Goal: Task Accomplishment & Management: Use online tool/utility

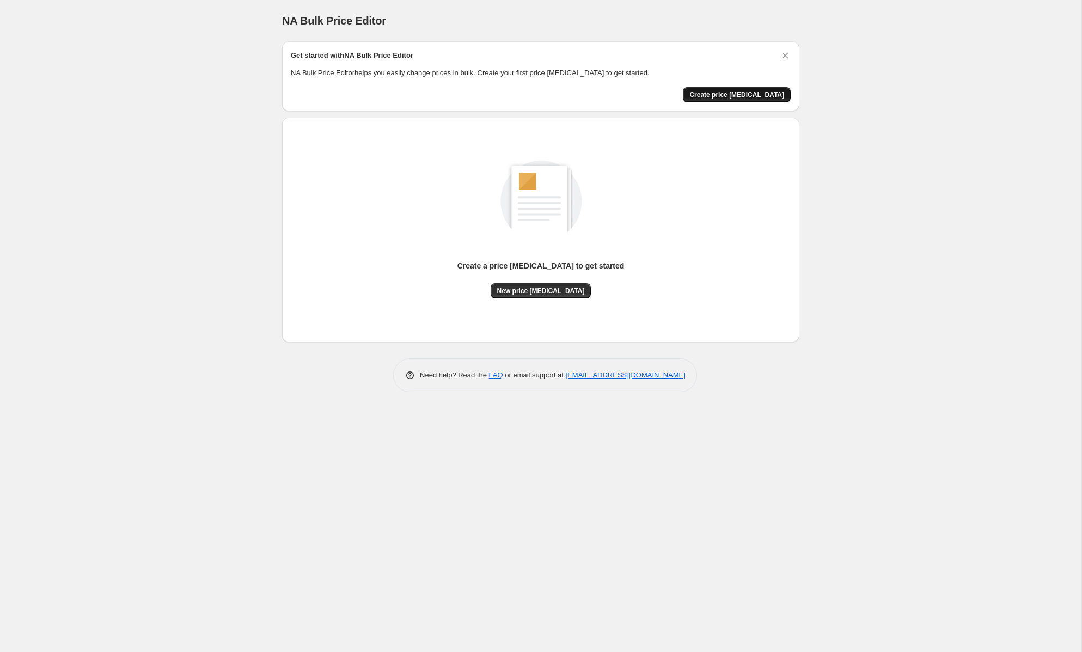
click at [765, 93] on span "Create price [MEDICAL_DATA]" at bounding box center [736, 94] width 95 height 9
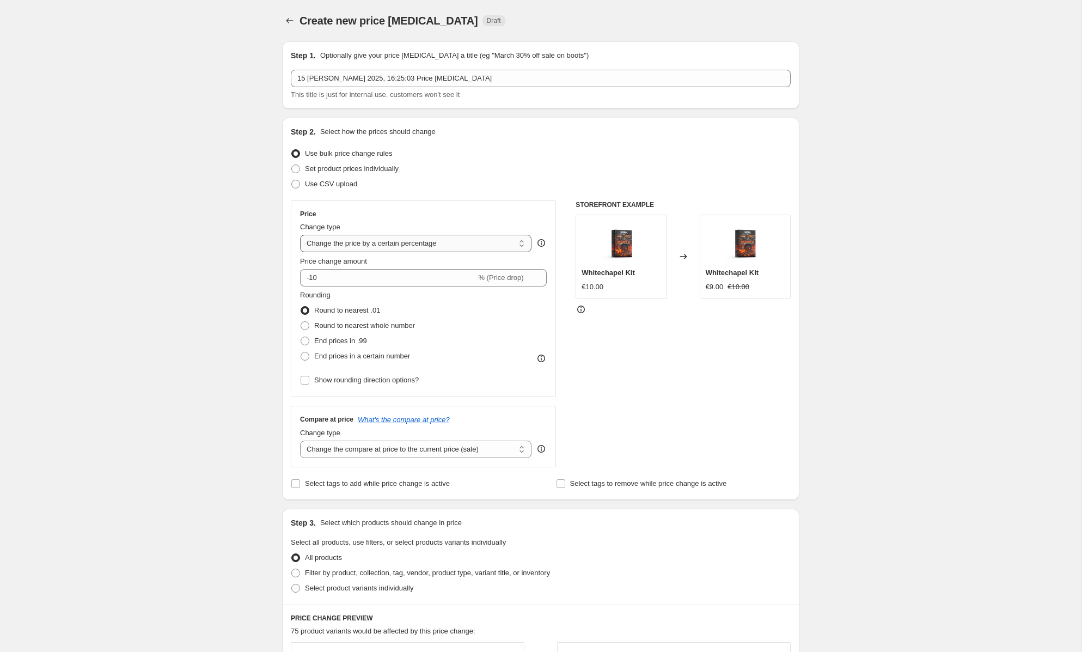
click at [485, 237] on select "Change the price to a certain amount Change the price by a certain amount Chang…" at bounding box center [415, 243] width 231 height 17
select select "to"
click at [300, 235] on select "Change the price to a certain amount Change the price by a certain amount Chang…" at bounding box center [415, 243] width 231 height 17
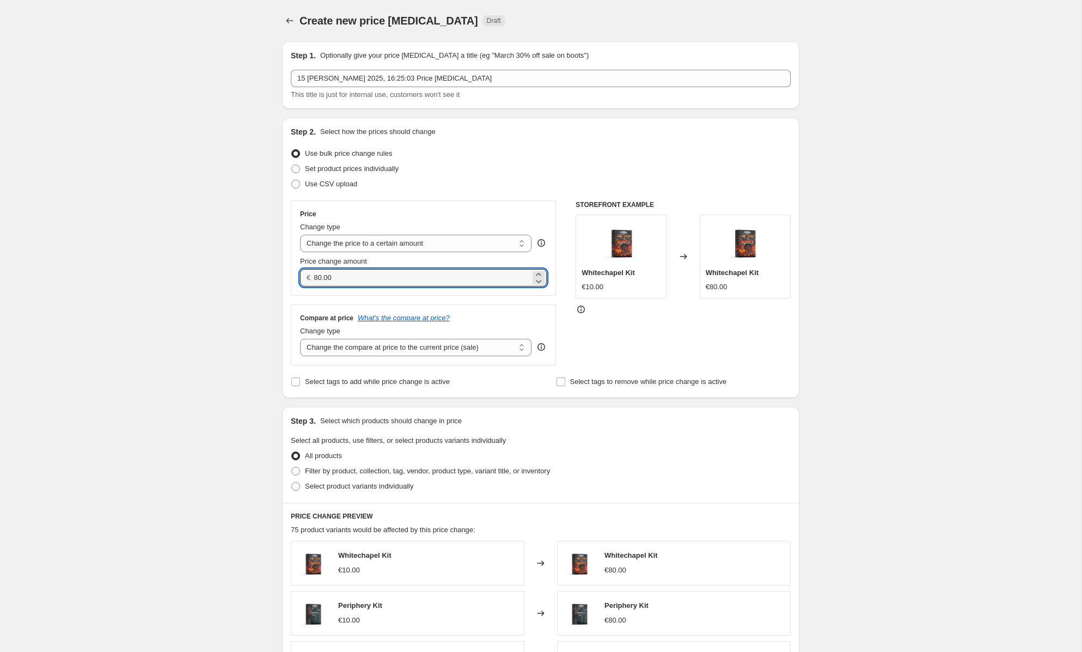
drag, startPoint x: 500, startPoint y: 277, endPoint x: 304, endPoint y: 278, distance: 196.6
click at [304, 278] on div "€ 80.00" at bounding box center [423, 277] width 247 height 17
type input "12.00"
click at [705, 325] on div "STOREFRONT EXAMPLE Whitechapel Kit €10.00 Changed to Whitechapel Kit €80.00" at bounding box center [682, 282] width 215 height 165
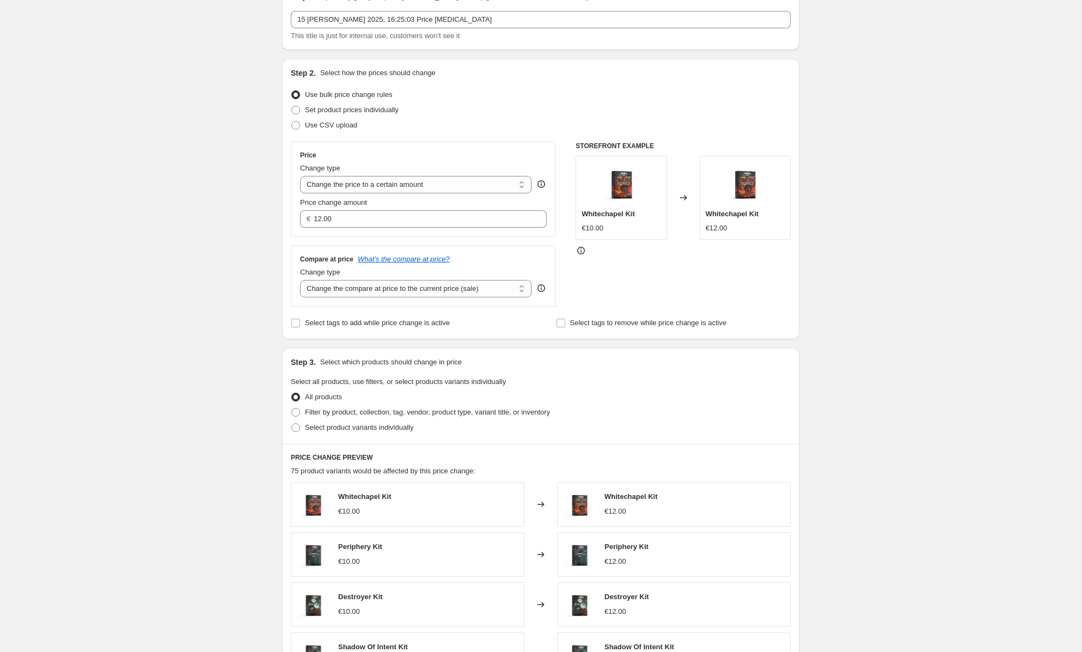
scroll to position [75, 0]
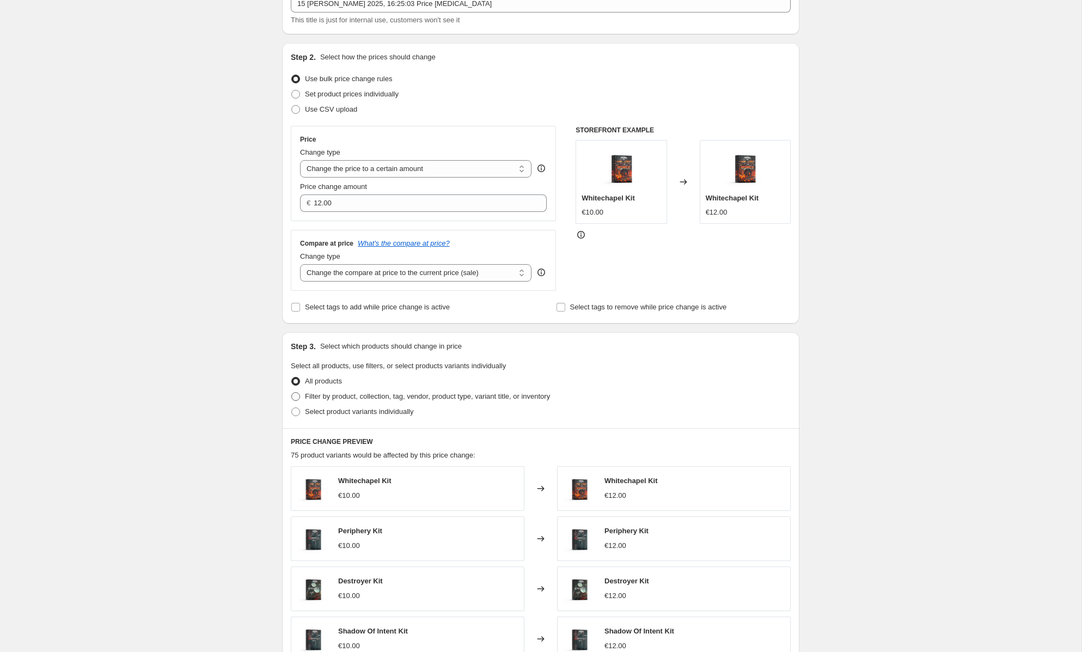
click at [444, 395] on span "Filter by product, collection, tag, vendor, product type, variant title, or inv…" at bounding box center [427, 396] width 245 height 8
click at [292, 393] on input "Filter by product, collection, tag, vendor, product type, variant title, or inv…" at bounding box center [291, 392] width 1 height 1
radio input "true"
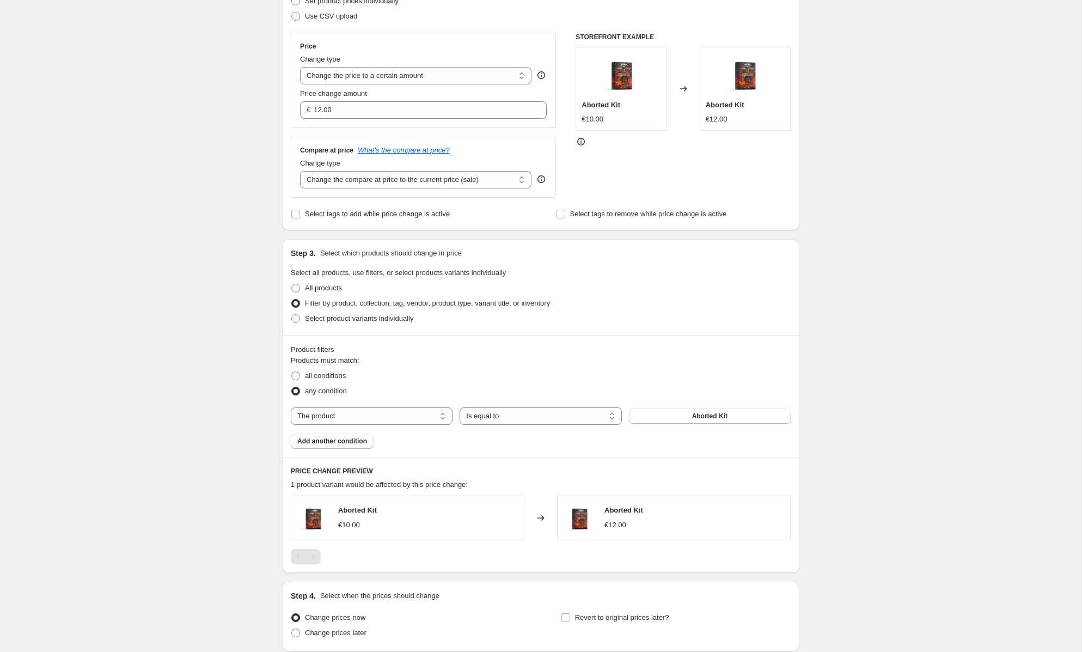
scroll to position [185, 0]
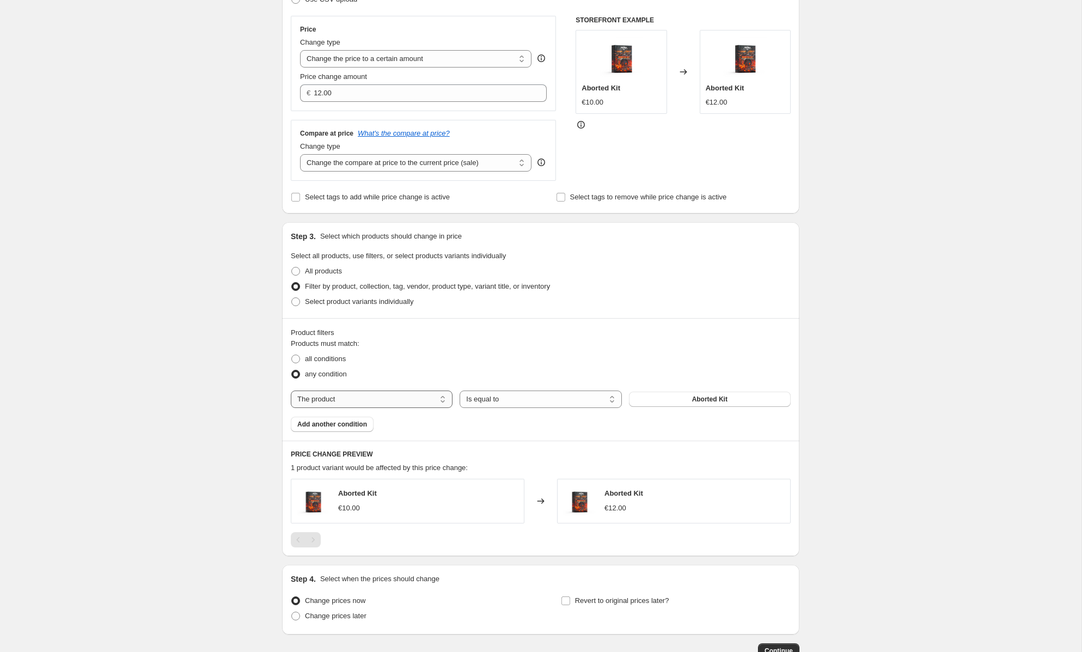
click at [342, 405] on select "The product The product's collection The product's tag The product's vendor The…" at bounding box center [372, 398] width 162 height 17
select select "collection"
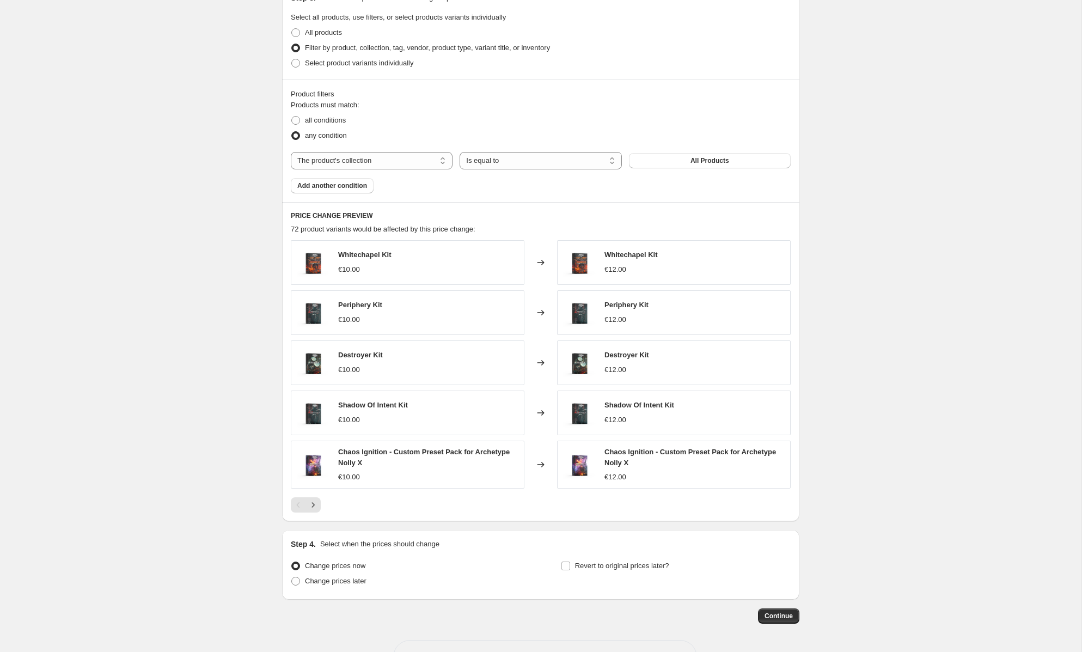
scroll to position [427, 0]
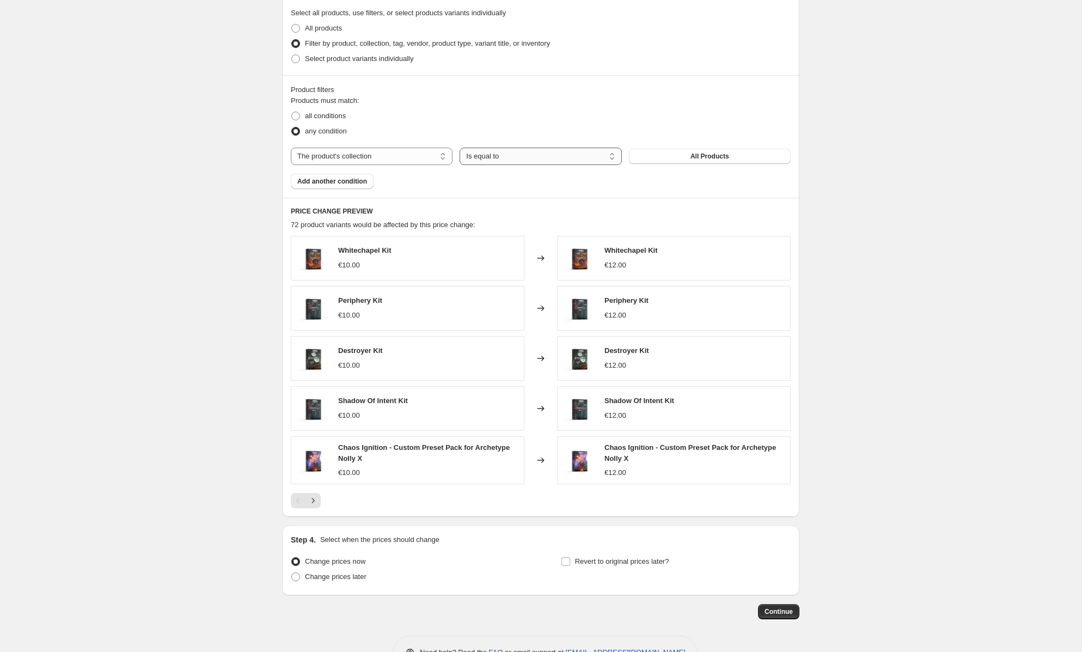
click at [510, 152] on select "Is equal to Is not equal to" at bounding box center [541, 156] width 162 height 17
click at [706, 155] on span "All Products" at bounding box center [709, 156] width 39 height 9
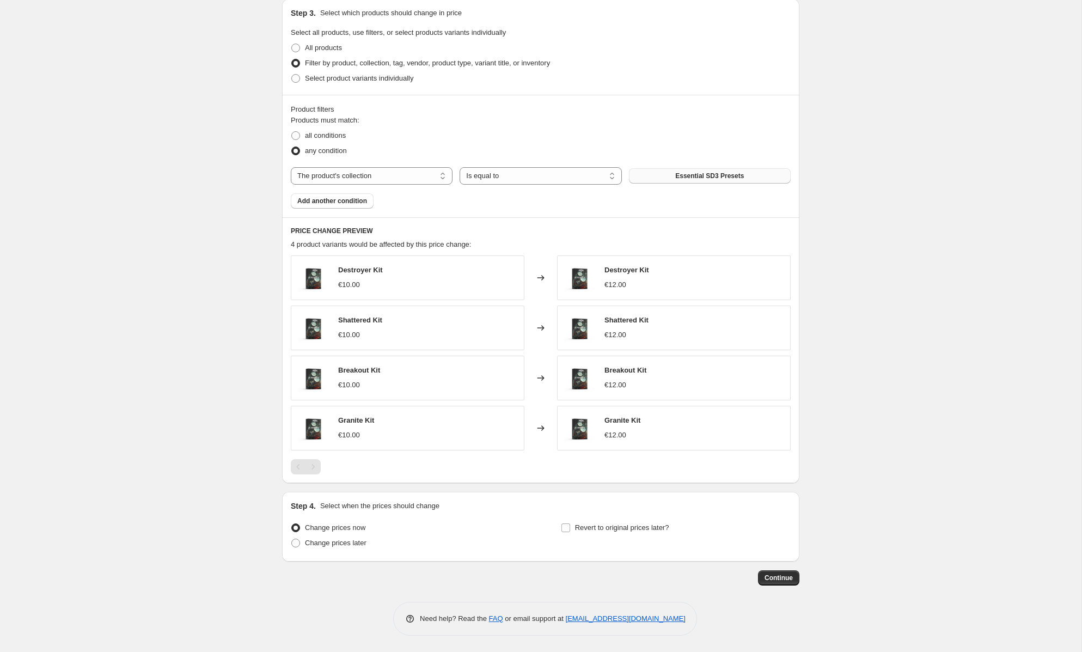
scroll to position [407, 0]
click at [366, 200] on span "Add another condition" at bounding box center [332, 201] width 70 height 9
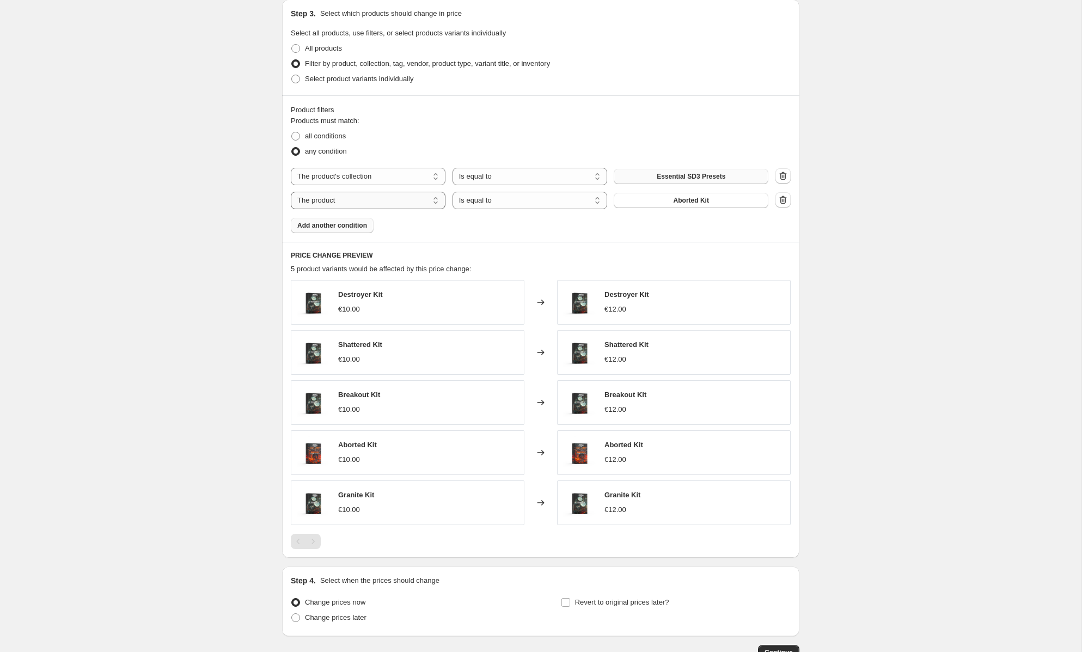
click at [404, 201] on select "The product The product's collection The product's tag The product's vendor The…" at bounding box center [368, 200] width 155 height 17
select select "collection"
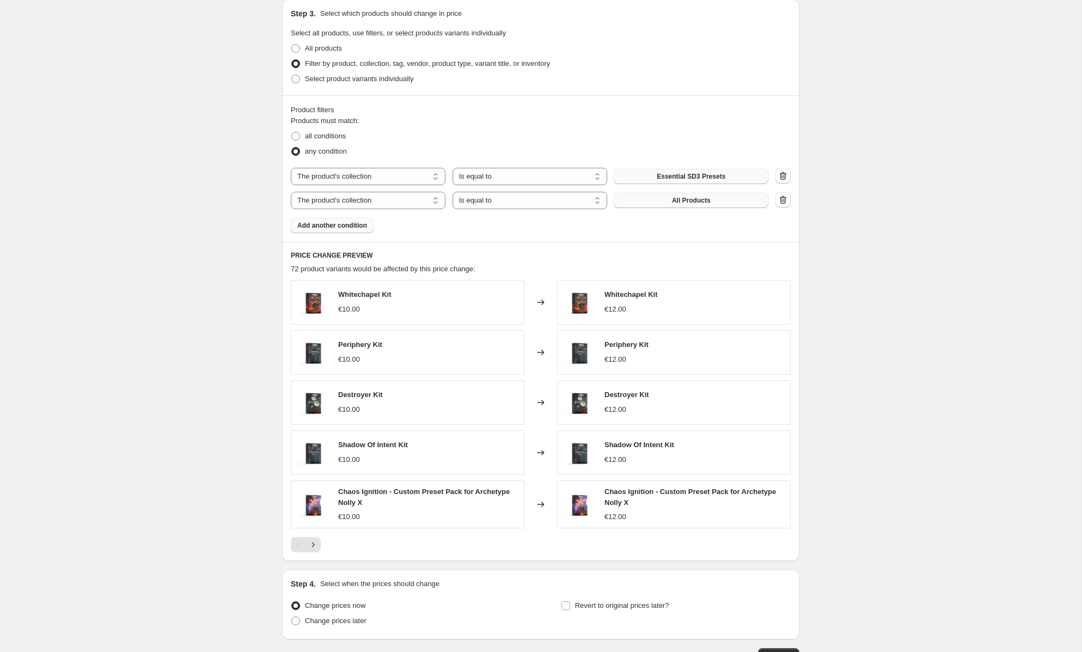
click at [692, 204] on span "All Products" at bounding box center [691, 200] width 39 height 9
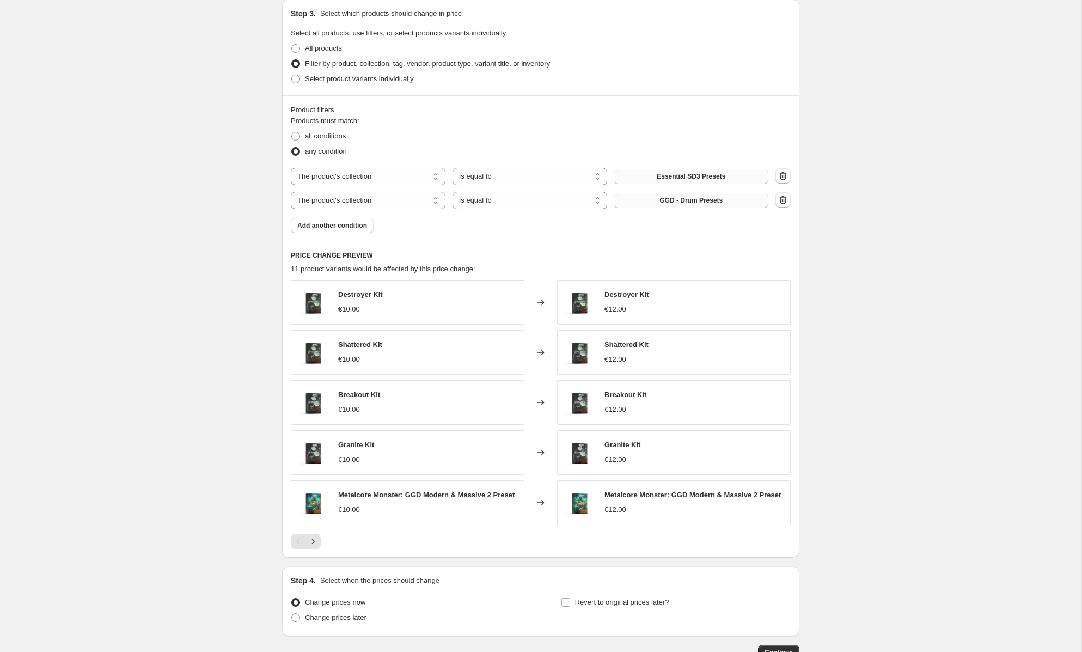
drag, startPoint x: 342, startPoint y: 230, endPoint x: 390, endPoint y: 256, distance: 55.1
click at [342, 230] on button "Add another condition" at bounding box center [332, 225] width 83 height 15
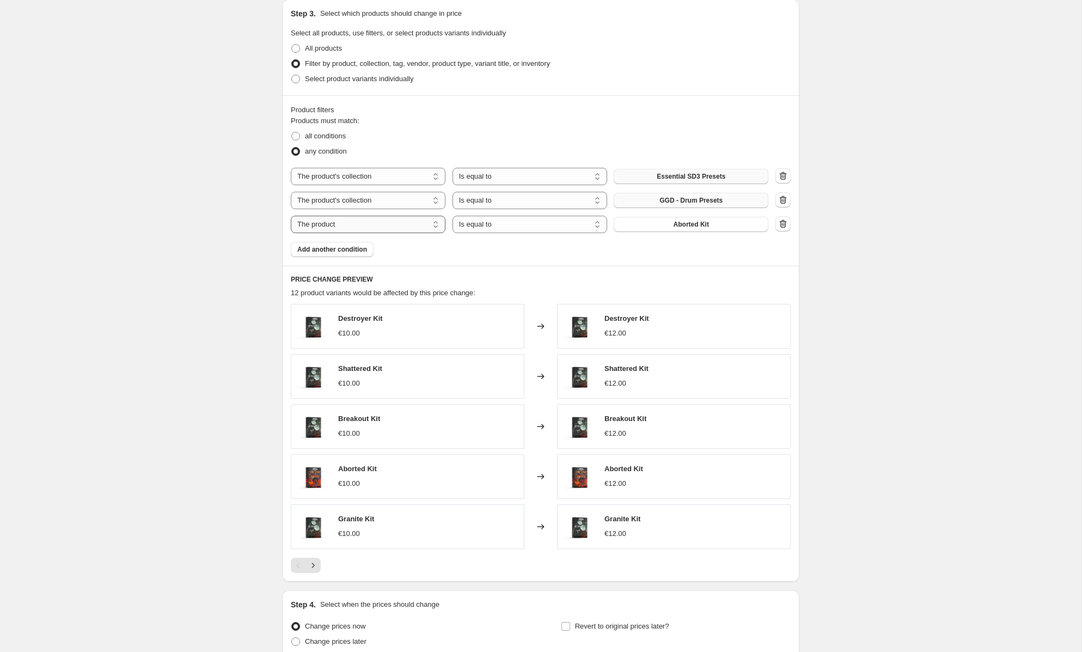
click at [372, 223] on select "The product The product's collection The product's tag The product's vendor The…" at bounding box center [368, 224] width 155 height 17
select select "collection"
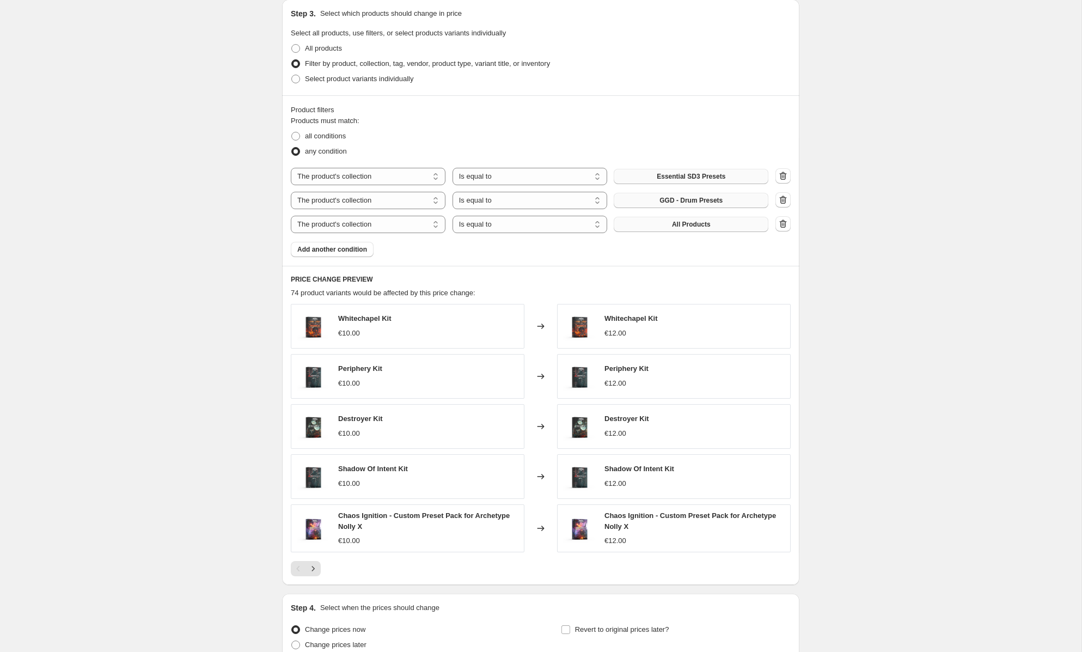
click at [692, 226] on span "All Products" at bounding box center [691, 224] width 39 height 9
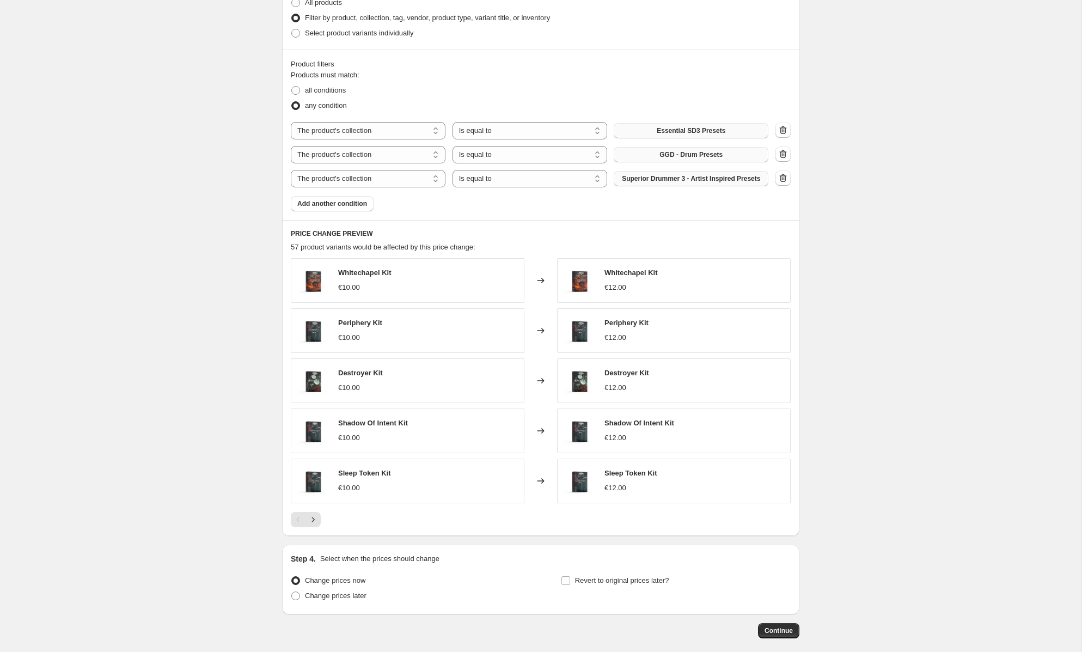
scroll to position [450, 0]
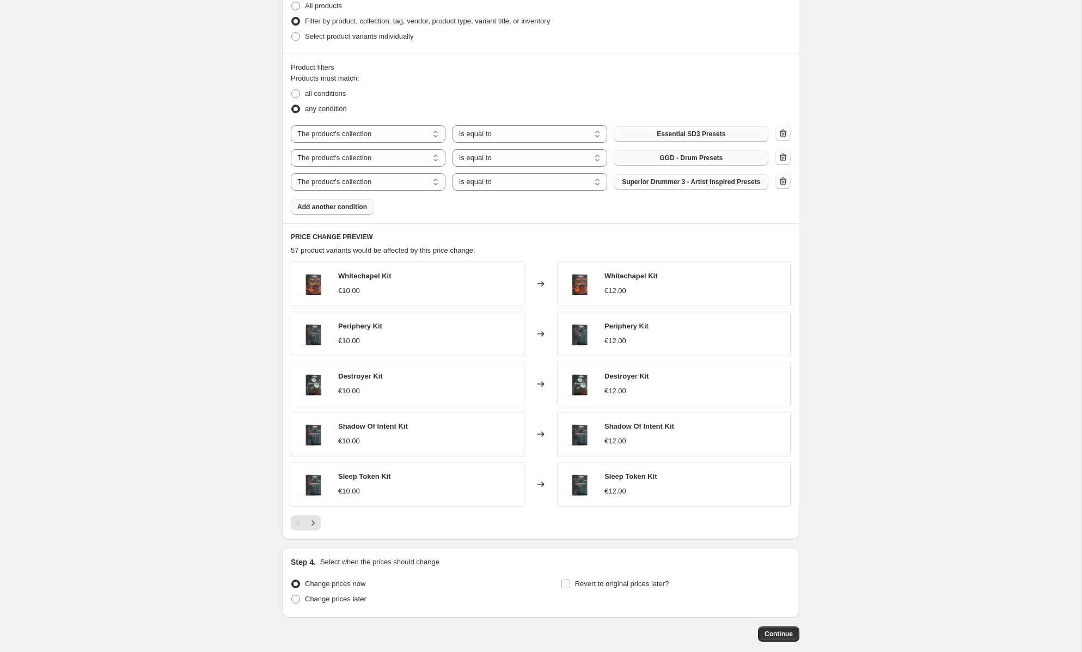
click at [337, 211] on span "Add another condition" at bounding box center [332, 207] width 70 height 9
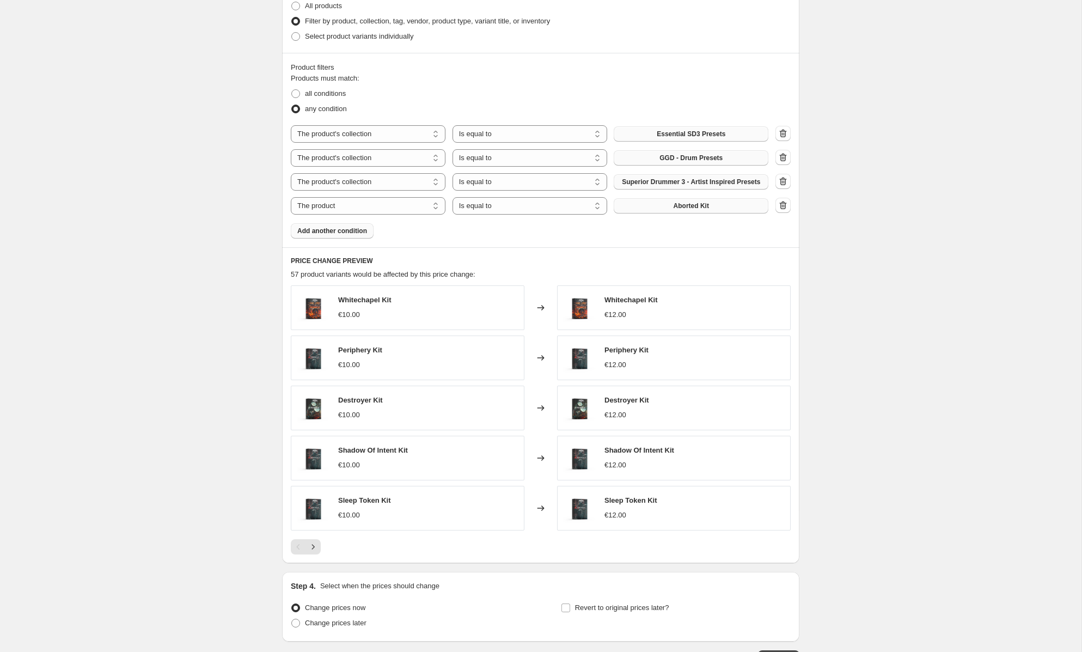
click at [671, 213] on button "Aborted Kit" at bounding box center [691, 205] width 155 height 15
click at [344, 215] on select "The product The product's collection The product's tag The product's vendor The…" at bounding box center [368, 205] width 155 height 17
select select "collection"
click at [703, 210] on span "All Products" at bounding box center [691, 205] width 39 height 9
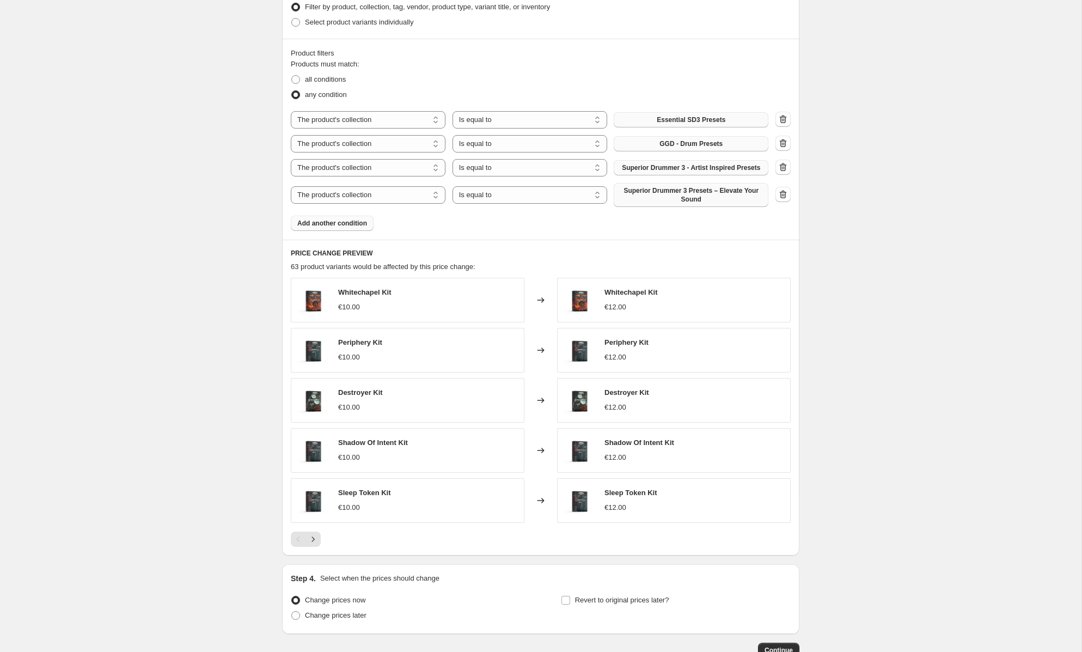
scroll to position [542, 0]
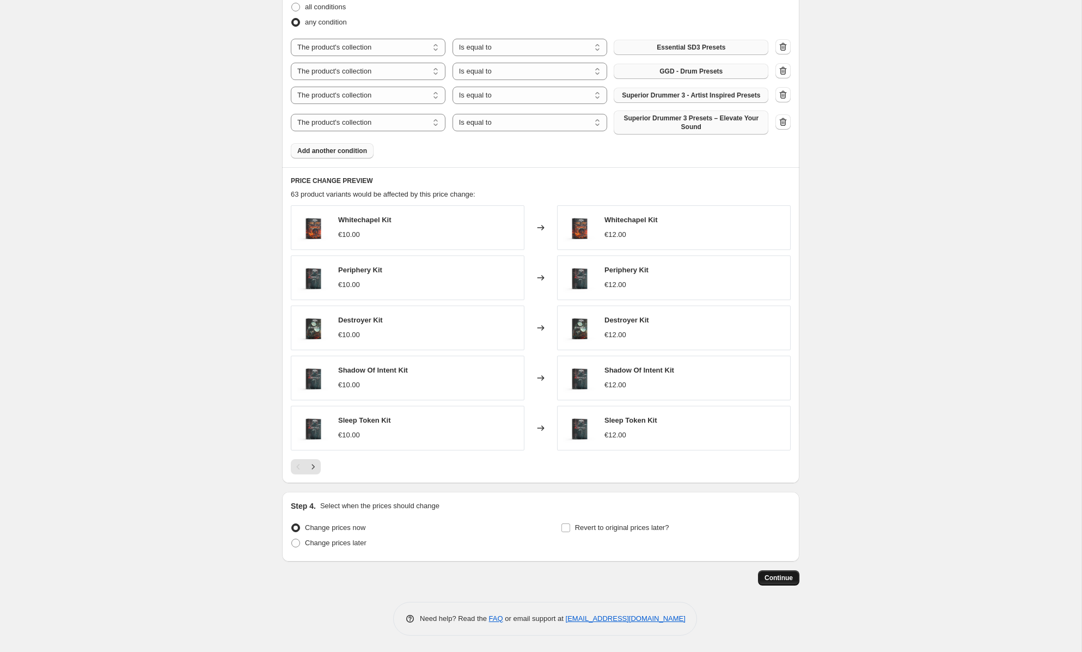
click at [775, 575] on span "Continue" at bounding box center [778, 577] width 28 height 9
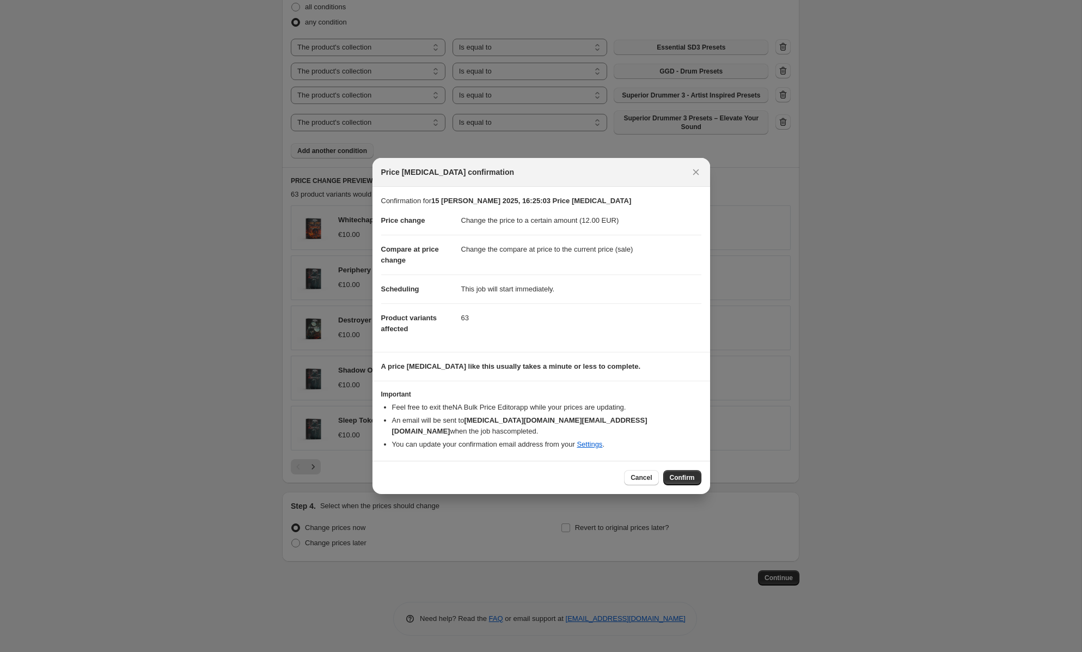
click at [685, 476] on button "Confirm" at bounding box center [682, 477] width 38 height 15
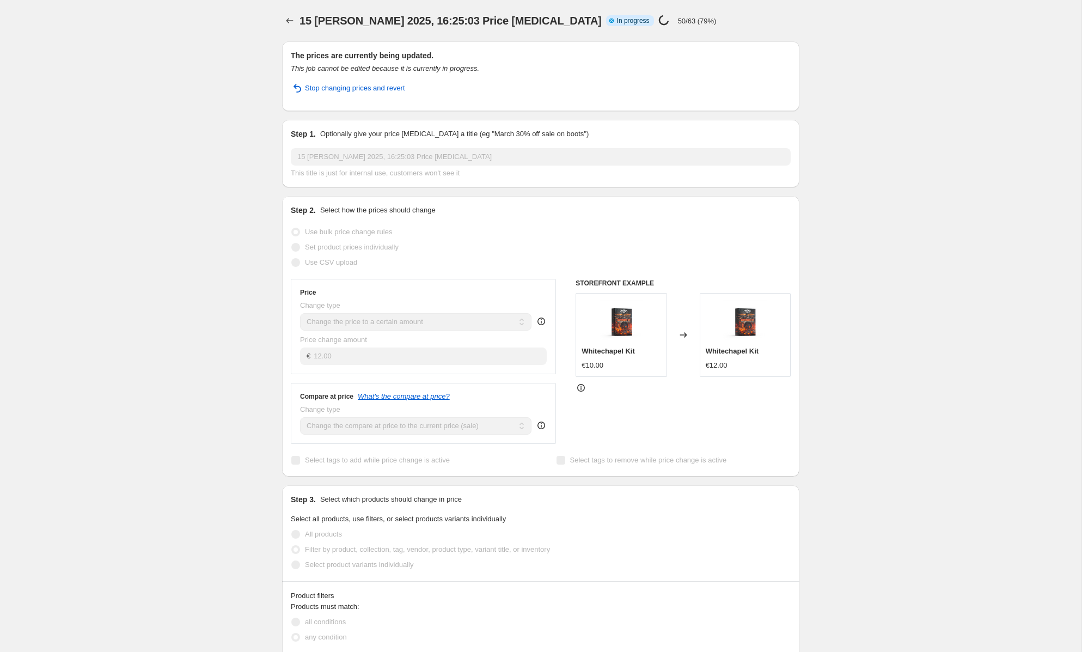
select select "collection"
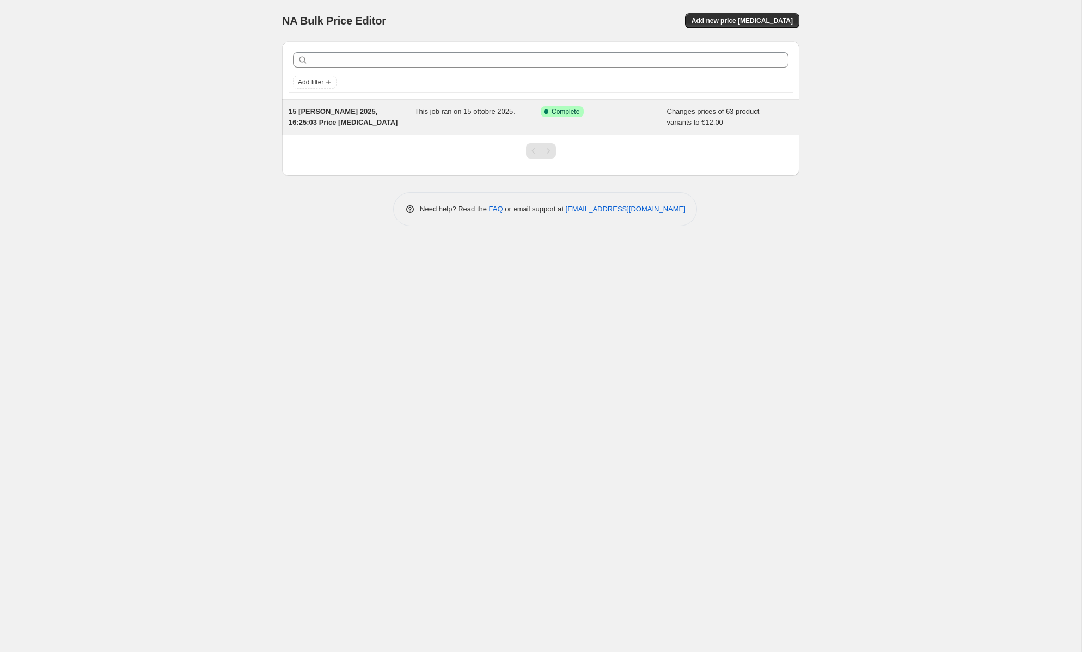
click at [715, 117] on div "Changes prices of 63 product variants to €12.00" at bounding box center [730, 117] width 126 height 22
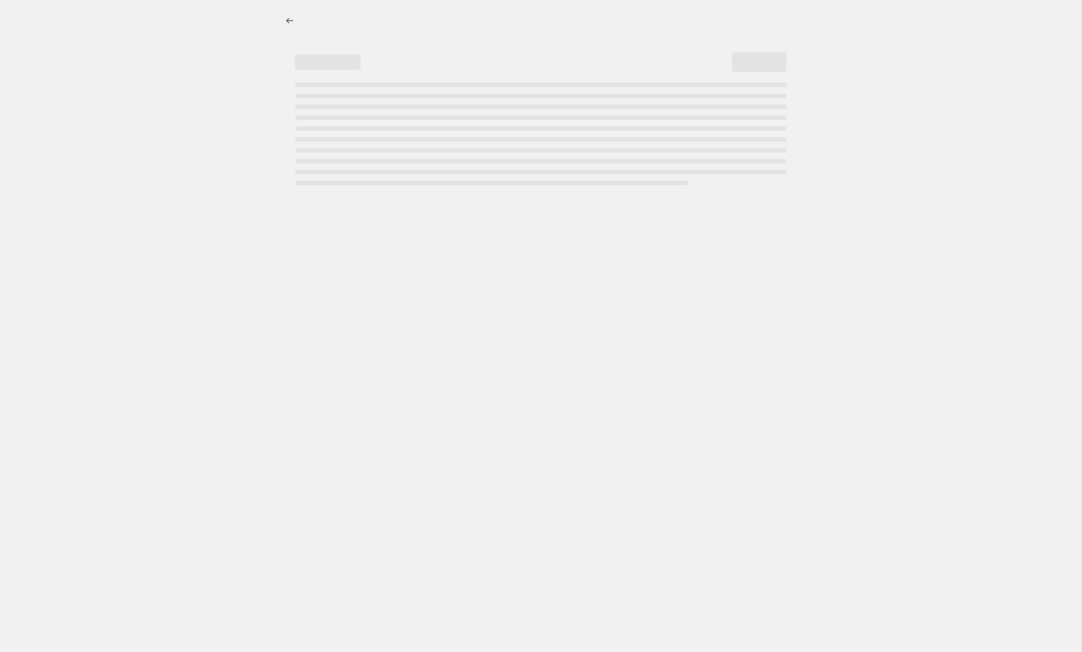
select select "collection"
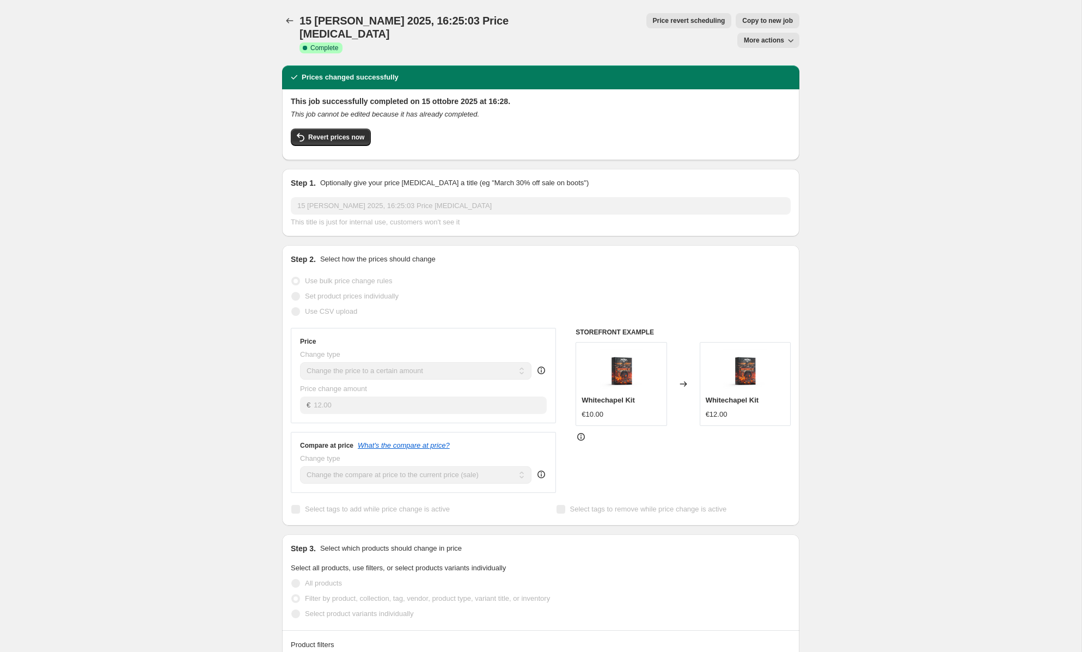
click at [542, 469] on icon at bounding box center [541, 474] width 11 height 11
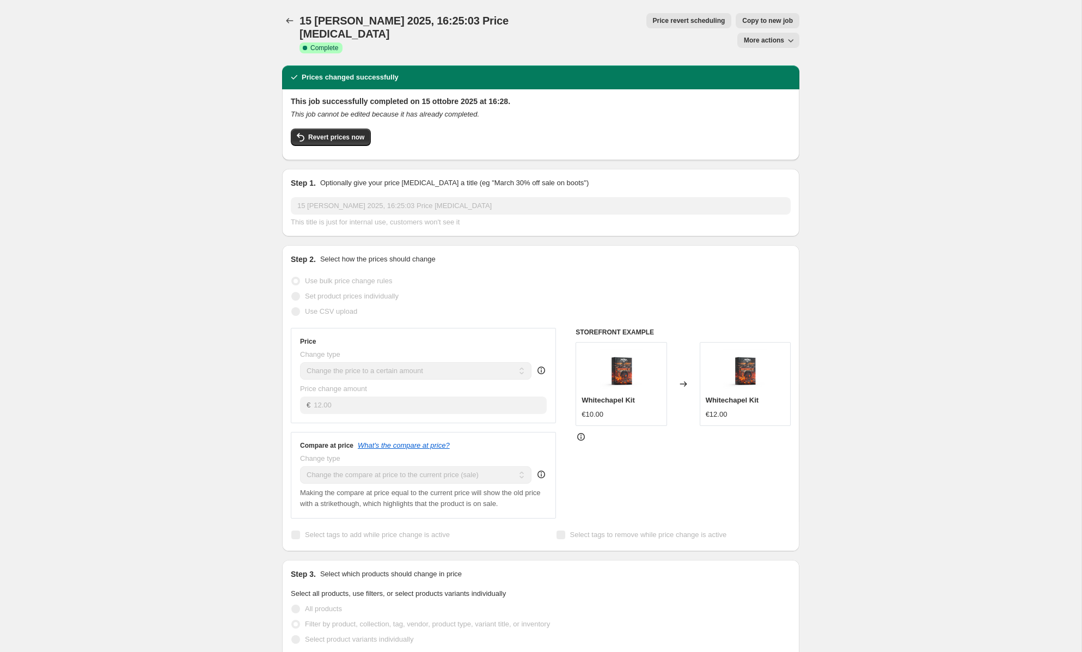
click at [765, 11] on div "15 ott 2025, 16:25:03 Price change job. This page is ready 15 ott 2025, 16:25:0…" at bounding box center [540, 32] width 517 height 65
click at [769, 33] on button "More actions" at bounding box center [768, 40] width 62 height 15
click at [904, 97] on div "15 ott 2025, 16:25:03 Price change job. This page is ready 15 ott 2025, 16:25:0…" at bounding box center [540, 658] width 1081 height 1316
